Goal: Find specific fact: Find specific fact

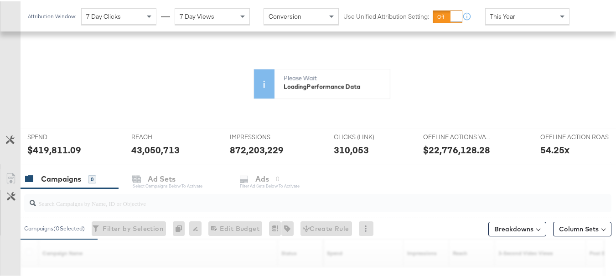
scroll to position [182, 0]
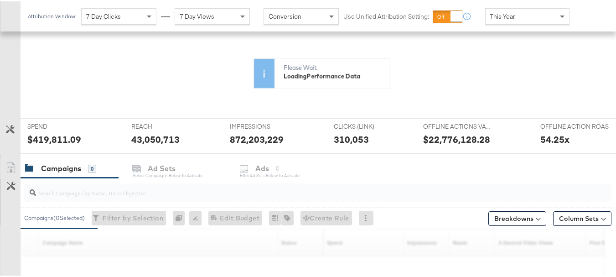
click at [219, 197] on div at bounding box center [317, 191] width 587 height 18
paste input "assembly-offline-centrepoint-ksa-all-reach-BackToSchool-2025"
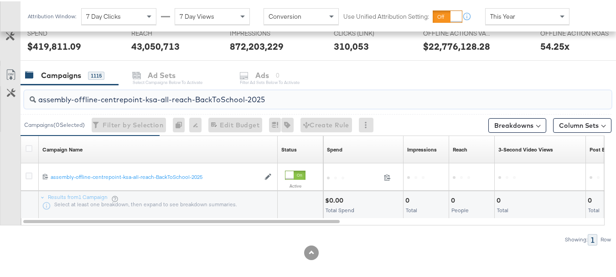
scroll to position [282, 0]
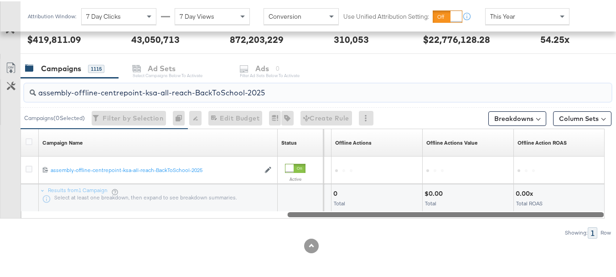
drag, startPoint x: 270, startPoint y: 213, endPoint x: 589, endPoint y: 217, distance: 319.2
click at [589, 217] on div at bounding box center [445, 213] width 316 height 8
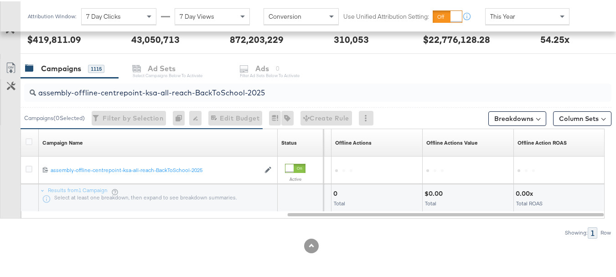
click at [428, 246] on div at bounding box center [311, 244] width 623 height 15
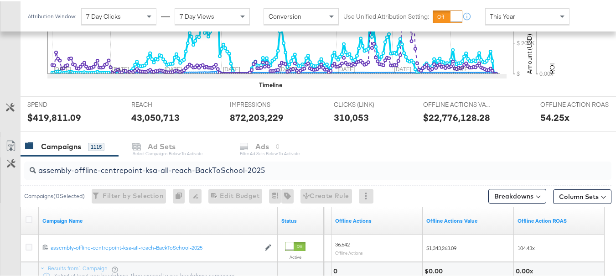
scroll to position [360, 0]
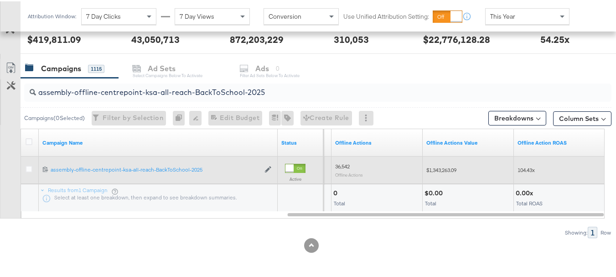
click at [448, 168] on span "$1,343,263.09" at bounding box center [441, 168] width 30 height 7
copy span "1,343,263.09"
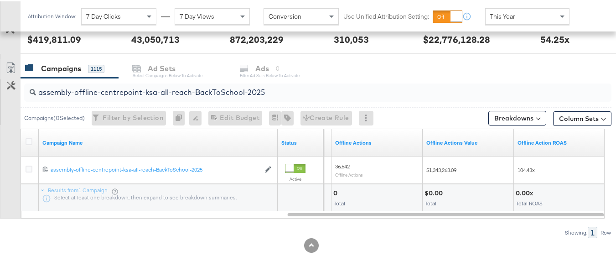
click at [185, 87] on input "assembly-offline-centrepoint-ksa-all-reach-BackToSchool-2025" at bounding box center [297, 87] width 523 height 18
paste input "video-view"
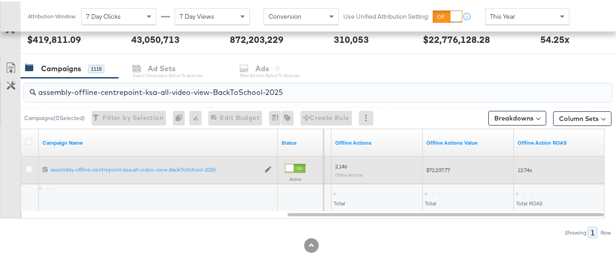
click at [447, 170] on span "$72,237.77" at bounding box center [438, 168] width 24 height 7
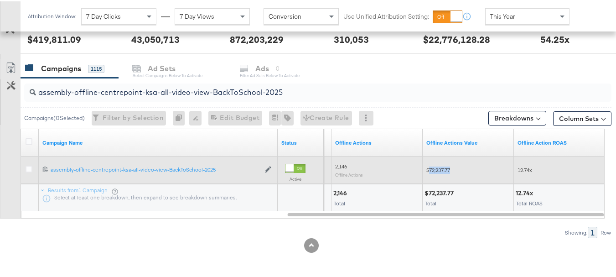
click at [447, 170] on span "$72,237.77" at bounding box center [438, 168] width 24 height 7
copy span "72,237.77"
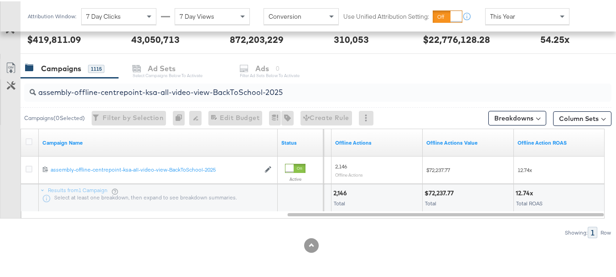
click at [227, 86] on input "assembly-offline-centrepoint-ksa-all-video-view-BackToSchool-2025" at bounding box center [297, 87] width 523 height 18
paste input "IG-engagement"
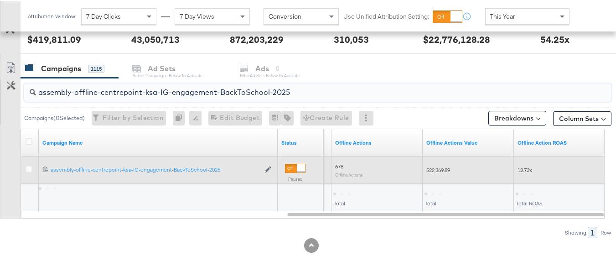
click at [443, 166] on span "$22,369.89" at bounding box center [438, 168] width 24 height 7
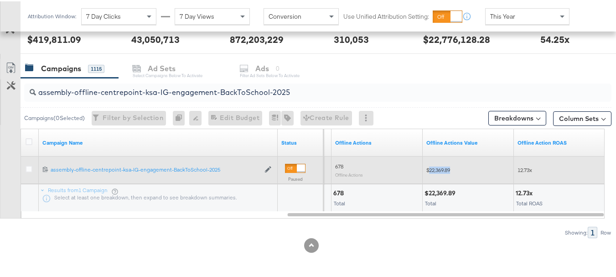
click at [443, 166] on span "$22,369.89" at bounding box center [438, 168] width 24 height 7
copy span "22,369.89"
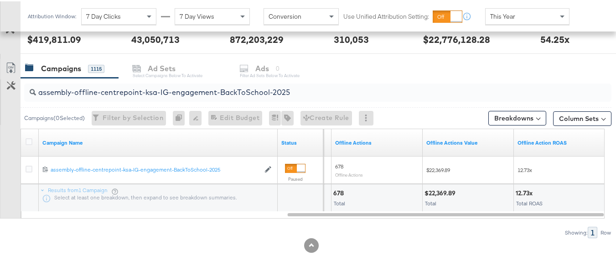
click at [164, 92] on input "assembly-offline-centrepoint-ksa-IG-engagement-BackToSchool-2025" at bounding box center [297, 87] width 523 height 18
paste input "uae-all-reach"
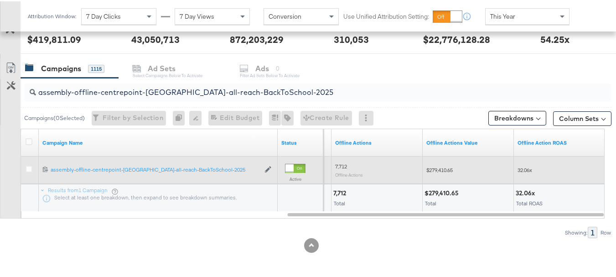
click at [444, 169] on span "$279,410.65" at bounding box center [439, 168] width 26 height 7
copy span "279,410.65"
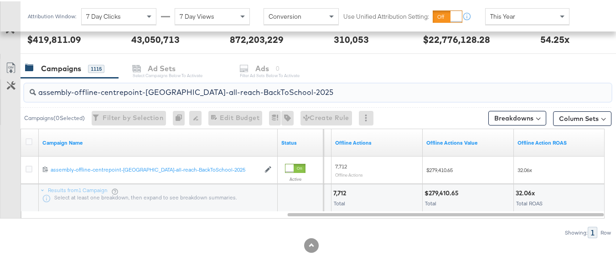
click at [210, 92] on input "assembly-offline-centrepoint-[GEOGRAPHIC_DATA]-all-reach-BackToSchool-2025" at bounding box center [297, 87] width 523 height 18
paste input "kwt"
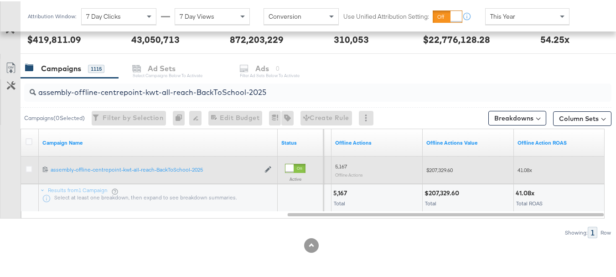
click at [441, 170] on span "$207,329.60" at bounding box center [439, 168] width 26 height 7
copy span "207,329.60"
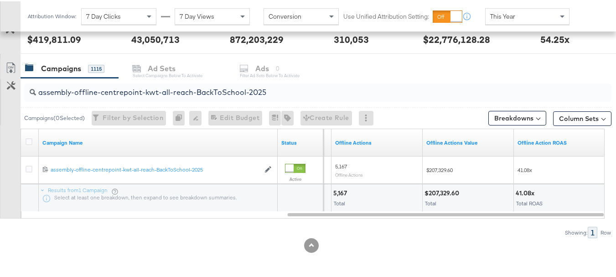
click at [213, 96] on input "assembly-offline-centrepoint-kwt-all-reach-BackToSchool-2025" at bounding box center [297, 87] width 523 height 18
paste input "bah"
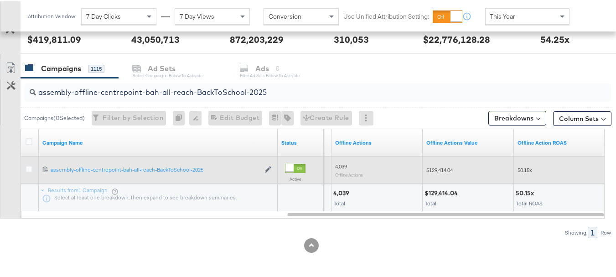
click at [441, 170] on span "$129,414.04" at bounding box center [439, 168] width 26 height 7
copy span "129,414.04"
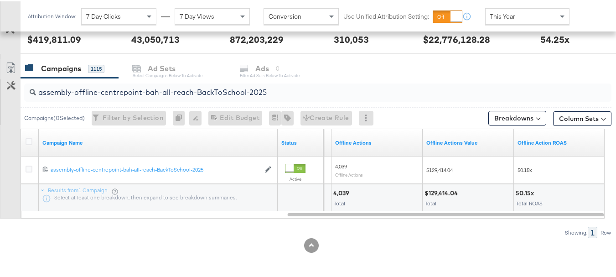
click at [200, 90] on input "assembly-offline-centrepoint-bah-all-reach-BackToSchool-2025" at bounding box center [297, 87] width 523 height 18
paste input "[GEOGRAPHIC_DATA]"
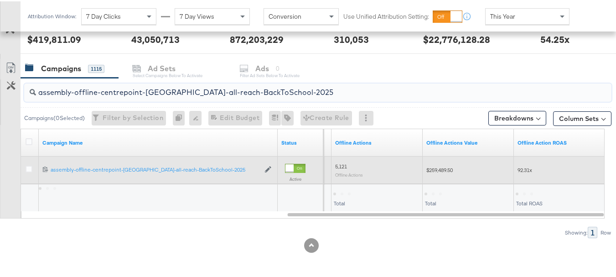
click at [450, 167] on span "$259,489.50" at bounding box center [439, 168] width 26 height 7
copy span "259,489.50"
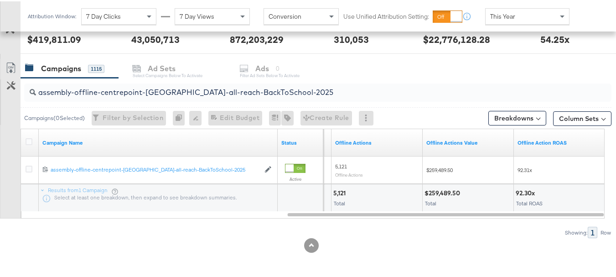
click at [186, 91] on input "assembly-offline-centrepoint-[GEOGRAPHIC_DATA]-all-reach-BackToSchool-2025" at bounding box center [297, 87] width 523 height 18
paste input "oman"
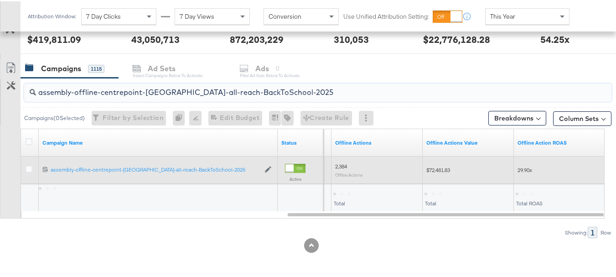
type input "assembly-offline-centrepoint-[GEOGRAPHIC_DATA]-all-reach-BackToSchool-2025"
click at [434, 167] on span "$72,481.83" at bounding box center [438, 168] width 24 height 7
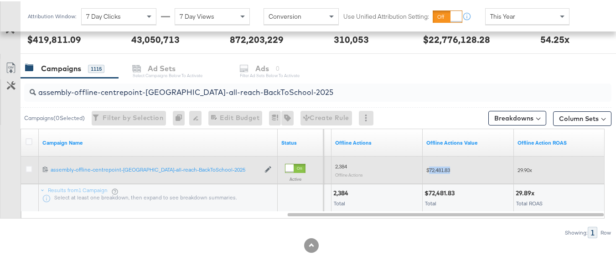
click at [434, 167] on span "$72,481.83" at bounding box center [438, 168] width 24 height 7
copy span "72,481.83"
